Goal: Use online tool/utility: Utilize a website feature to perform a specific function

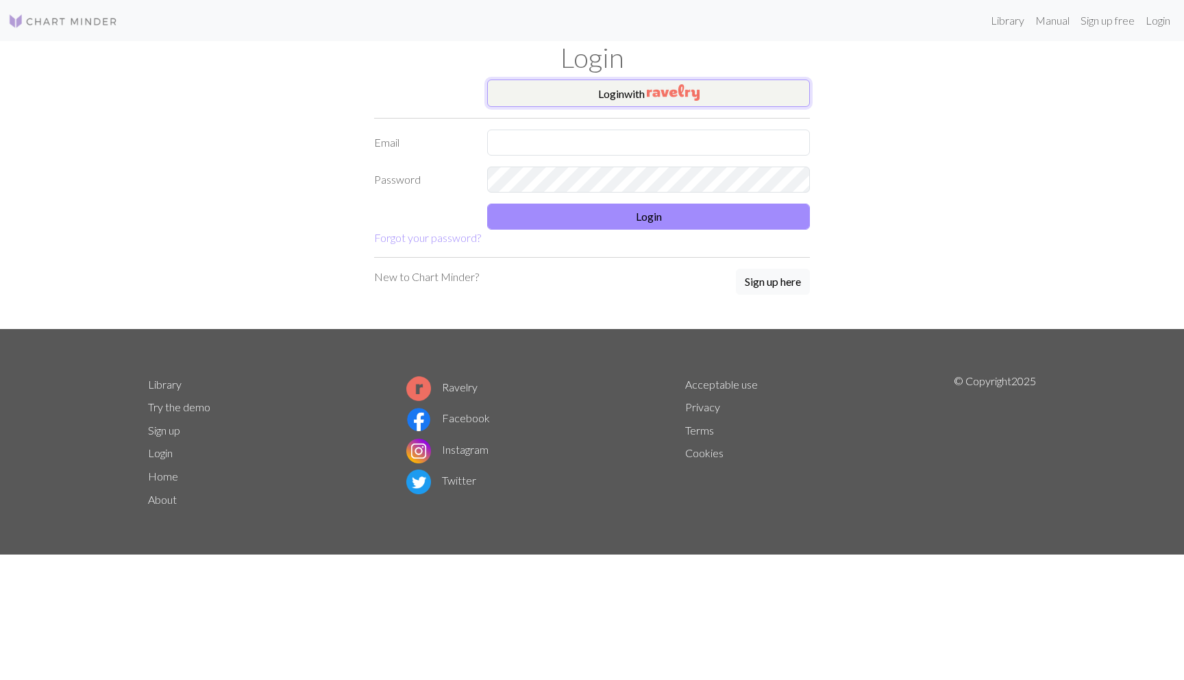
click at [562, 96] on button "Login with" at bounding box center [648, 92] width 323 height 27
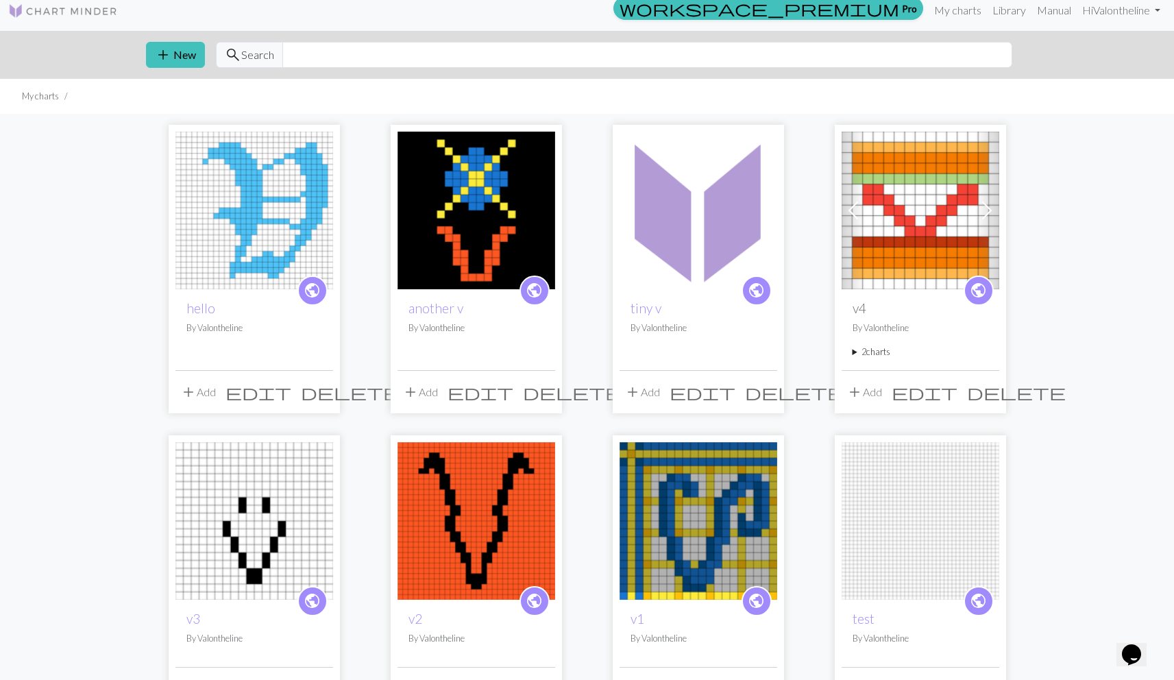
scroll to position [11, 0]
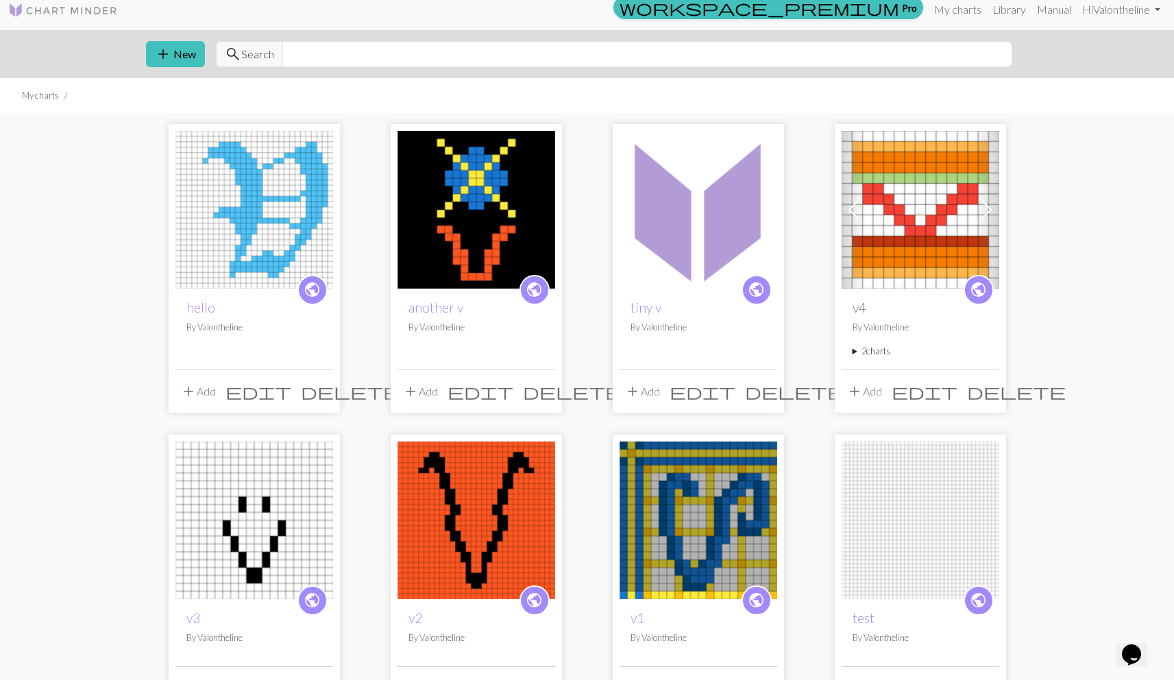
click at [465, 224] on img at bounding box center [476, 210] width 158 height 158
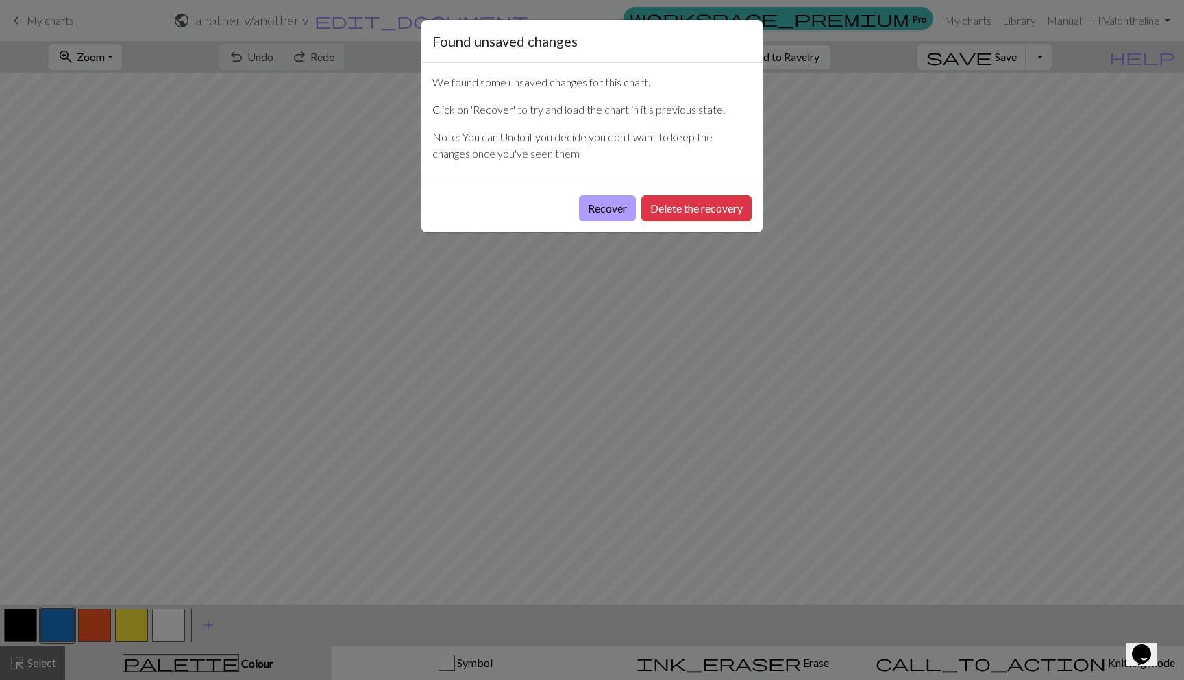
click at [615, 209] on button "Recover" at bounding box center [607, 208] width 57 height 26
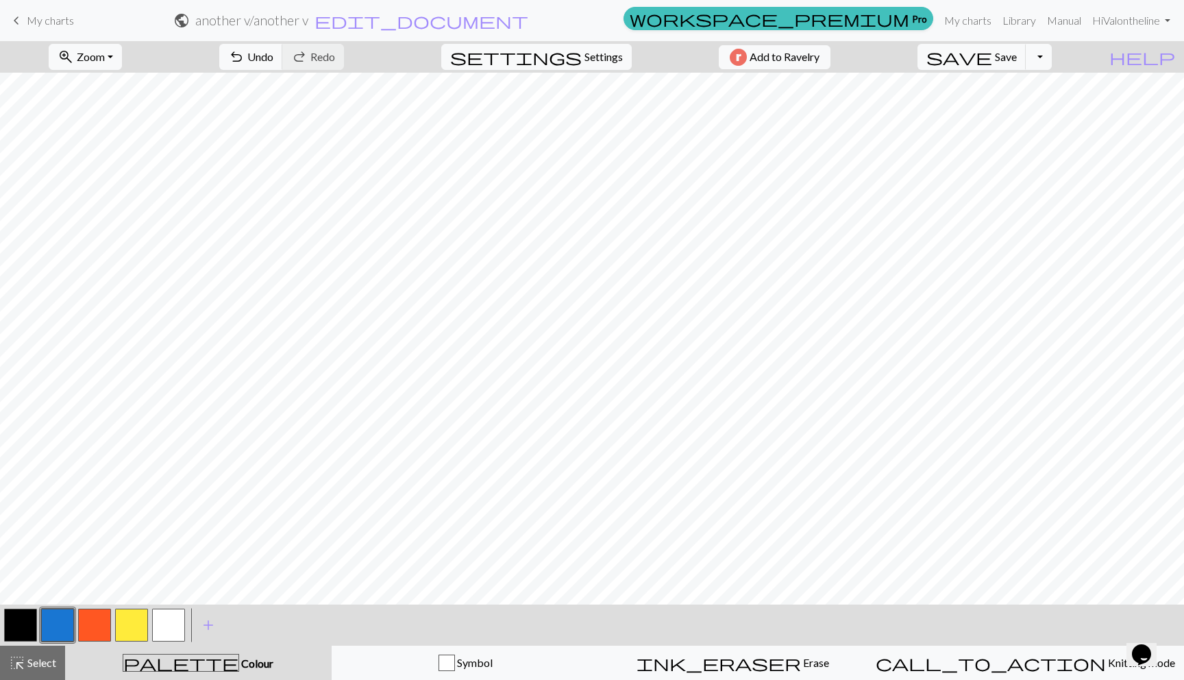
click at [26, 621] on button "button" at bounding box center [20, 624] width 33 height 33
click at [39, 18] on span "My charts" at bounding box center [50, 20] width 47 height 13
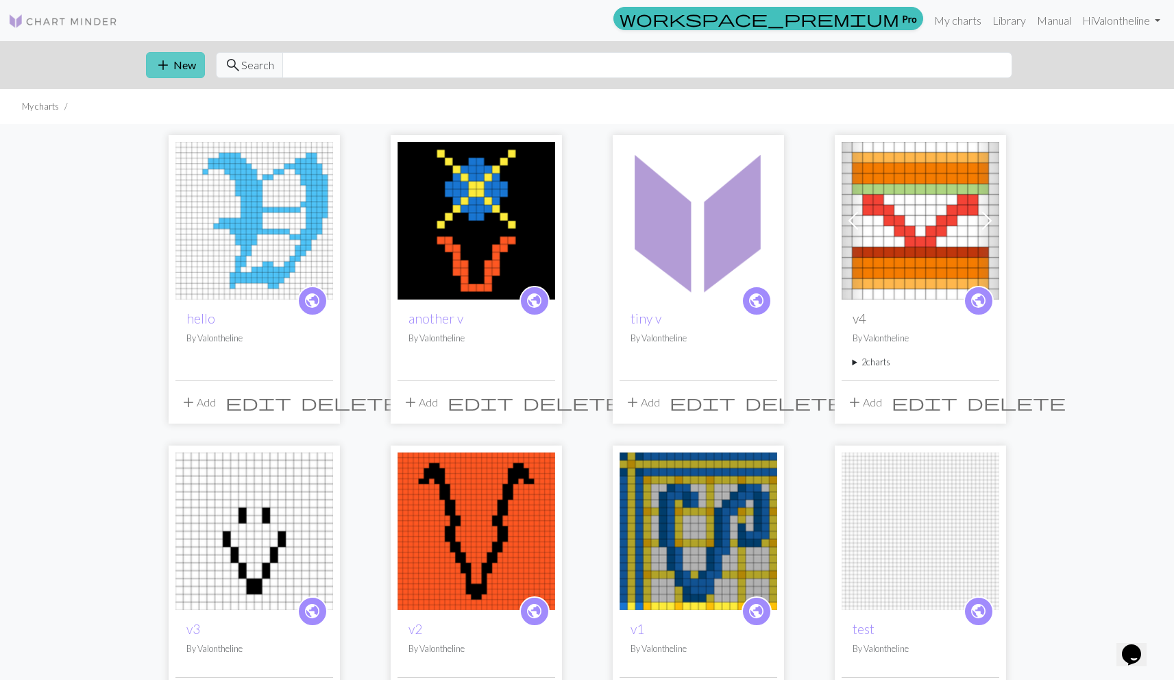
click at [152, 62] on button "add New" at bounding box center [175, 65] width 59 height 26
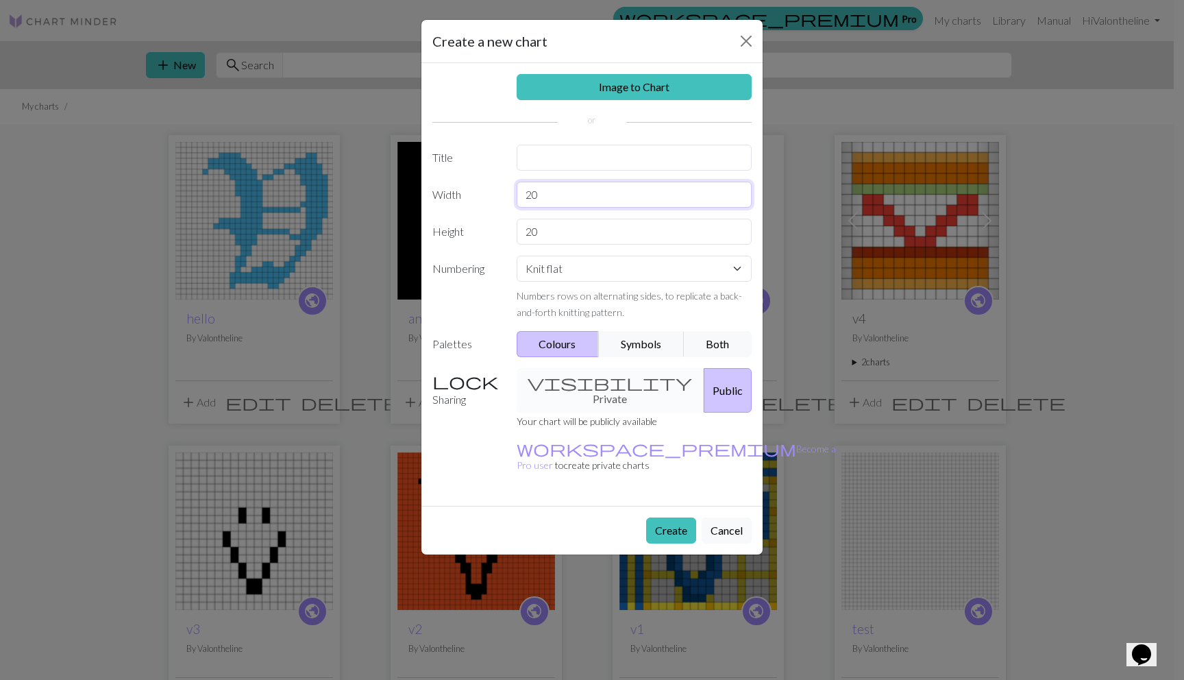
drag, startPoint x: 541, startPoint y: 195, endPoint x: 519, endPoint y: 193, distance: 22.7
click at [519, 193] on input "20" at bounding box center [635, 195] width 236 height 26
type input "15"
drag, startPoint x: 543, startPoint y: 228, endPoint x: 502, endPoint y: 228, distance: 41.1
click at [502, 228] on div "Height 20" at bounding box center [592, 232] width 336 height 26
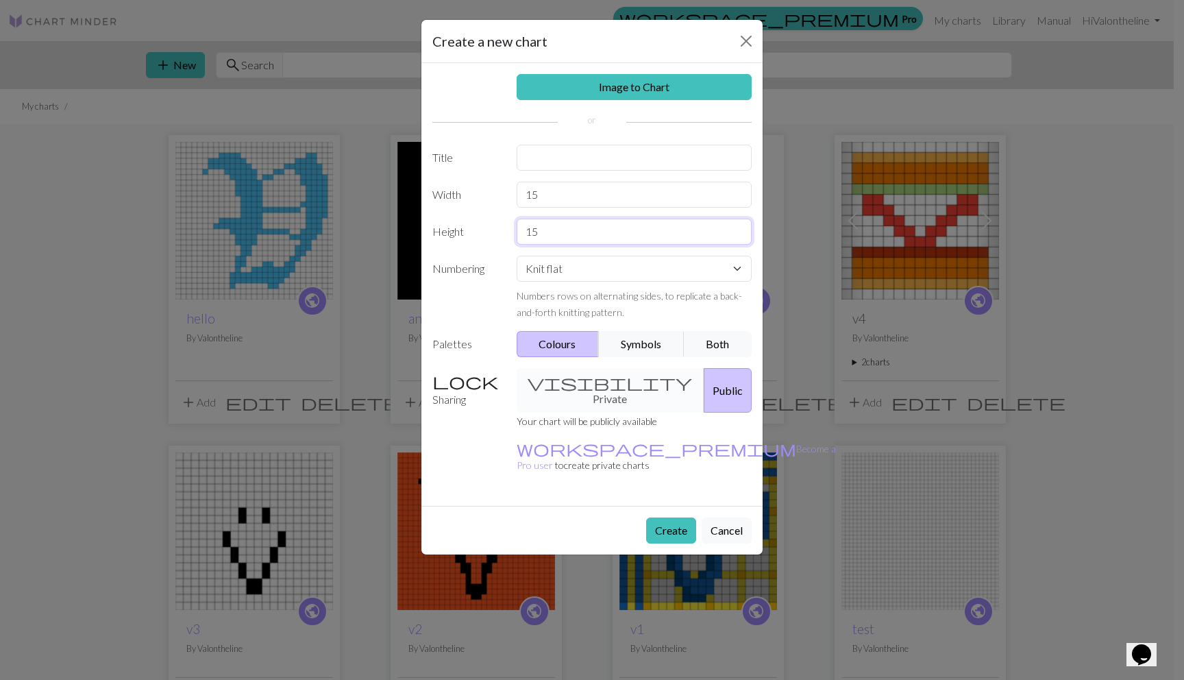
type input "15"
click at [586, 159] on input "text" at bounding box center [635, 158] width 236 height 26
type input "a"
type input "boop"
click at [658, 517] on button "Create" at bounding box center [671, 530] width 50 height 26
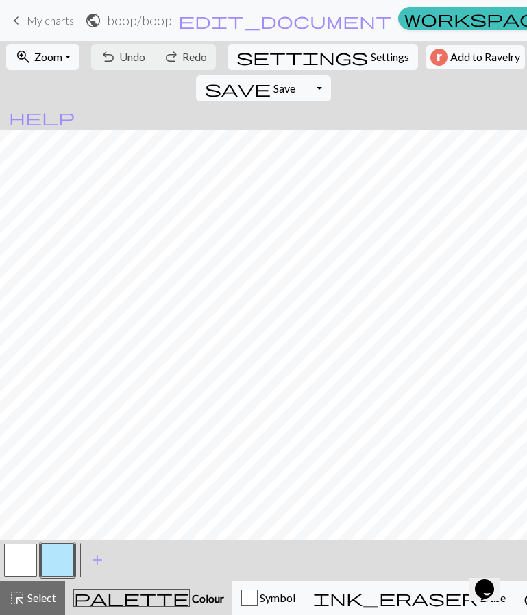
click at [18, 558] on button "button" at bounding box center [20, 559] width 33 height 33
click at [16, 558] on button "button" at bounding box center [20, 559] width 33 height 33
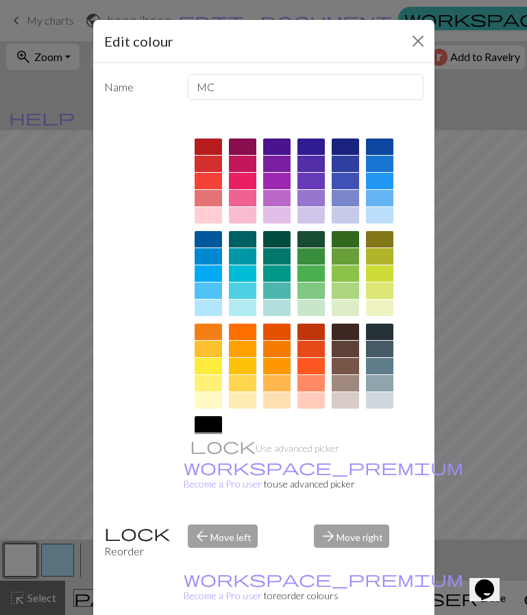
click at [217, 308] on div at bounding box center [304, 319] width 240 height 385
click at [208, 308] on div at bounding box center [208, 307] width 27 height 16
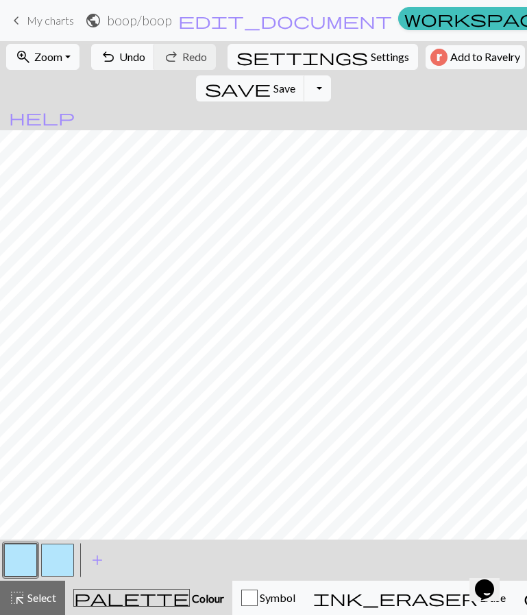
click at [49, 550] on button "button" at bounding box center [57, 559] width 33 height 33
click at [49, 553] on button "button" at bounding box center [57, 559] width 33 height 33
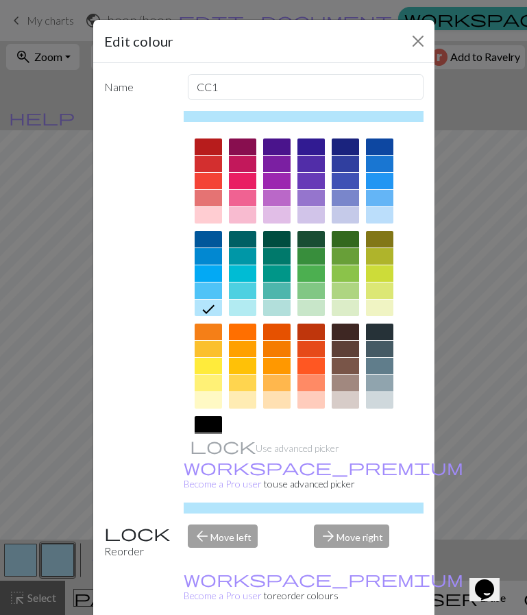
click at [302, 362] on div at bounding box center [310, 366] width 27 height 16
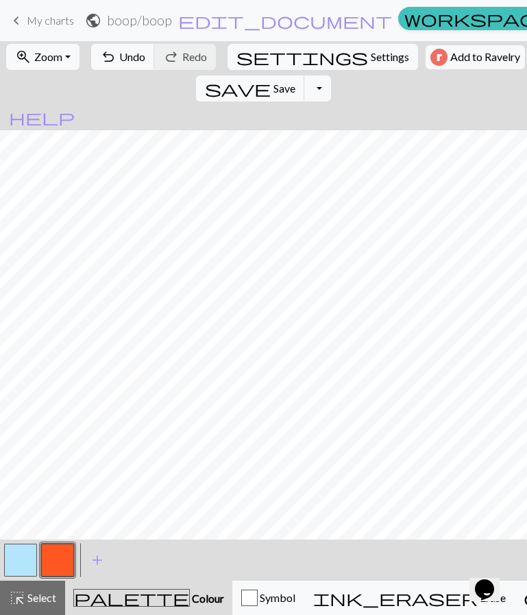
click at [30, 551] on button "button" at bounding box center [20, 559] width 33 height 33
click at [78, 553] on div "add Add a colour" at bounding box center [97, 559] width 38 height 41
click at [71, 554] on button "button" at bounding box center [57, 559] width 33 height 33
click at [28, 556] on button "button" at bounding box center [20, 559] width 33 height 33
click at [46, 554] on button "button" at bounding box center [57, 559] width 33 height 33
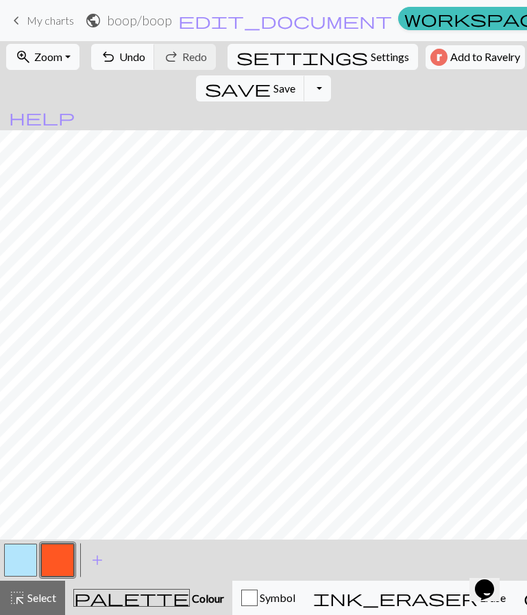
click at [29, 559] on button "button" at bounding box center [20, 559] width 33 height 33
click at [271, 79] on span "save" at bounding box center [238, 88] width 66 height 19
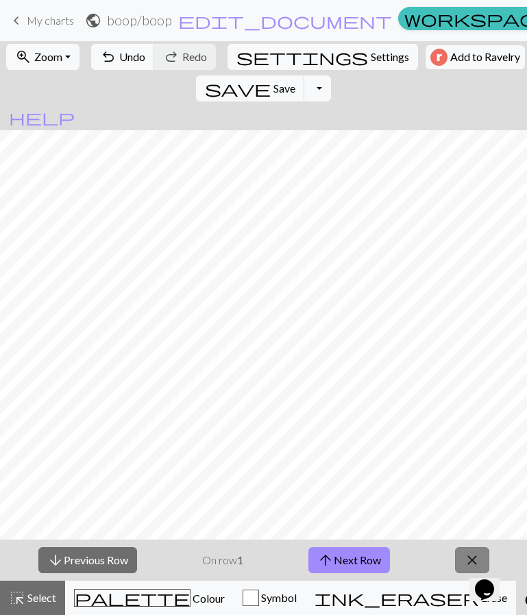
click at [460, 559] on button "close" at bounding box center [472, 560] width 34 height 26
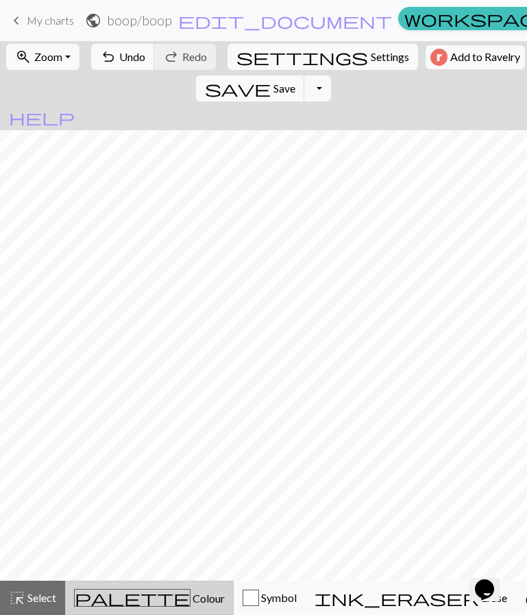
click at [91, 608] on button "palette Colour Colour" at bounding box center [149, 597] width 169 height 34
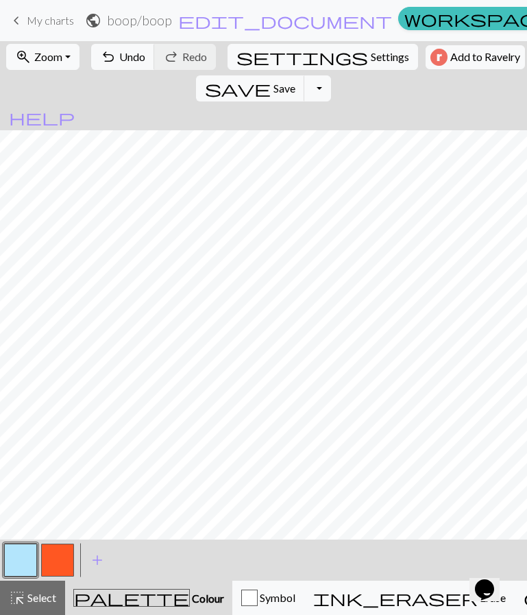
click at [53, 558] on button "button" at bounding box center [57, 559] width 33 height 33
click at [29, 558] on button "button" at bounding box center [20, 559] width 33 height 33
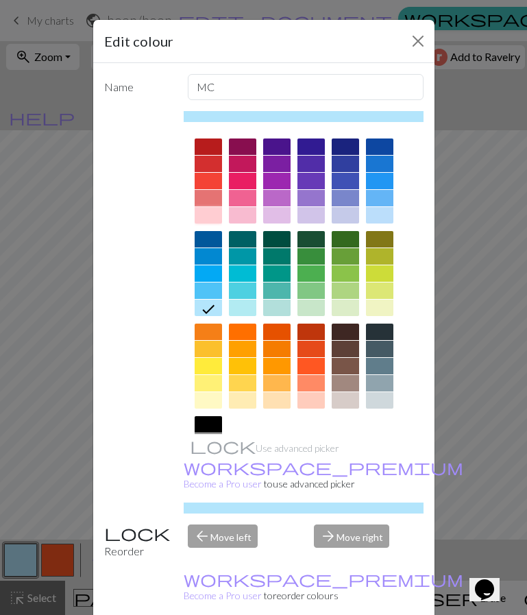
click at [195, 208] on div at bounding box center [208, 215] width 27 height 16
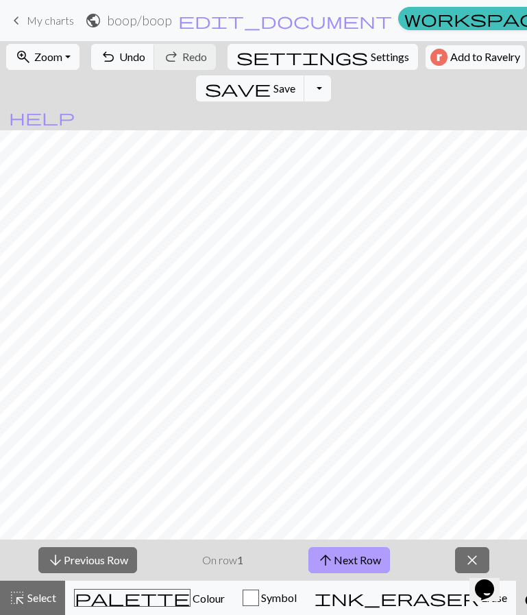
click at [335, 559] on button "arrow_upward Next Row" at bounding box center [349, 560] width 82 height 26
click at [350, 561] on button "arrow_upward Next Row" at bounding box center [349, 560] width 82 height 26
click at [464, 553] on span "close" at bounding box center [472, 559] width 16 height 19
